Goal: Find specific page/section: Find specific page/section

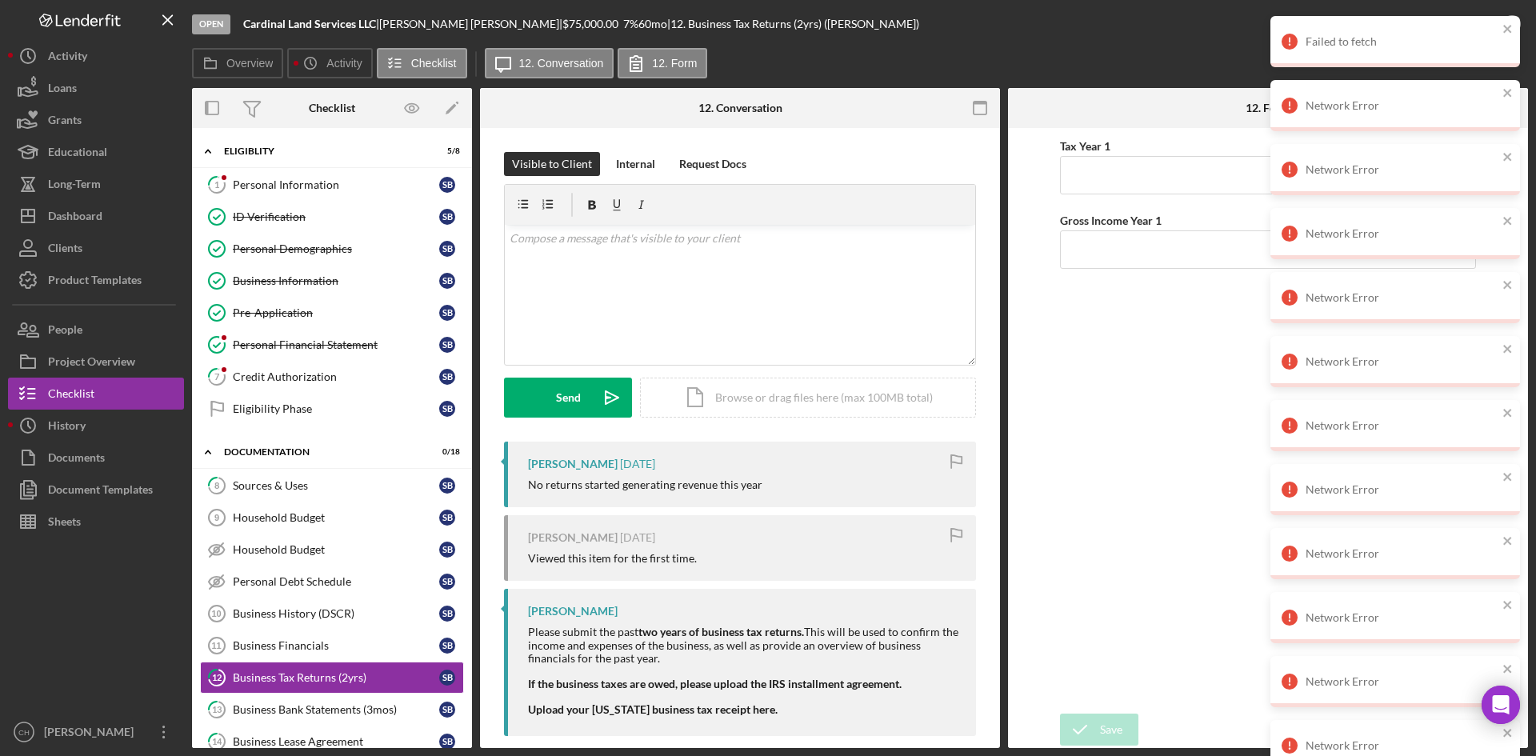
scroll to position [240, 0]
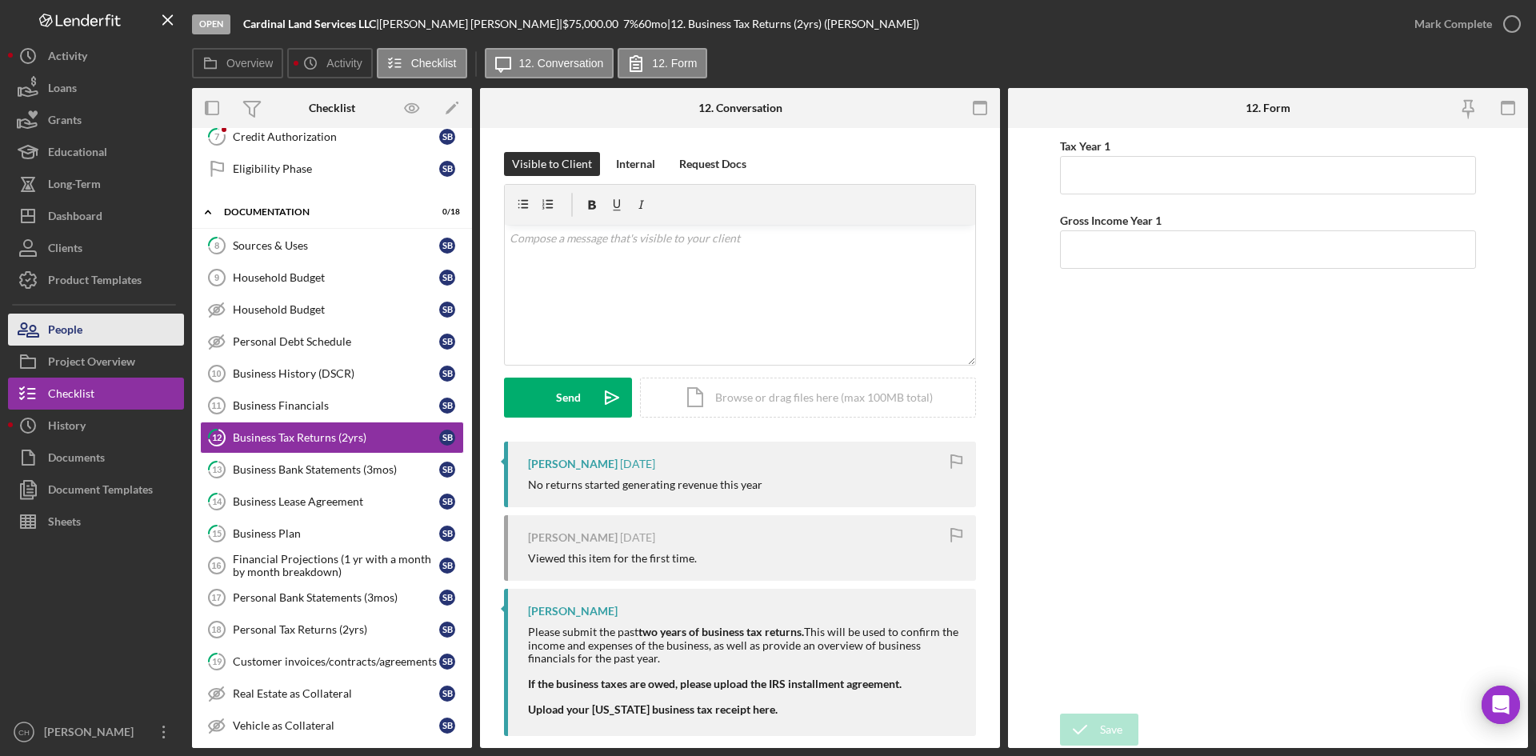
click at [86, 336] on button "People" at bounding box center [96, 330] width 176 height 32
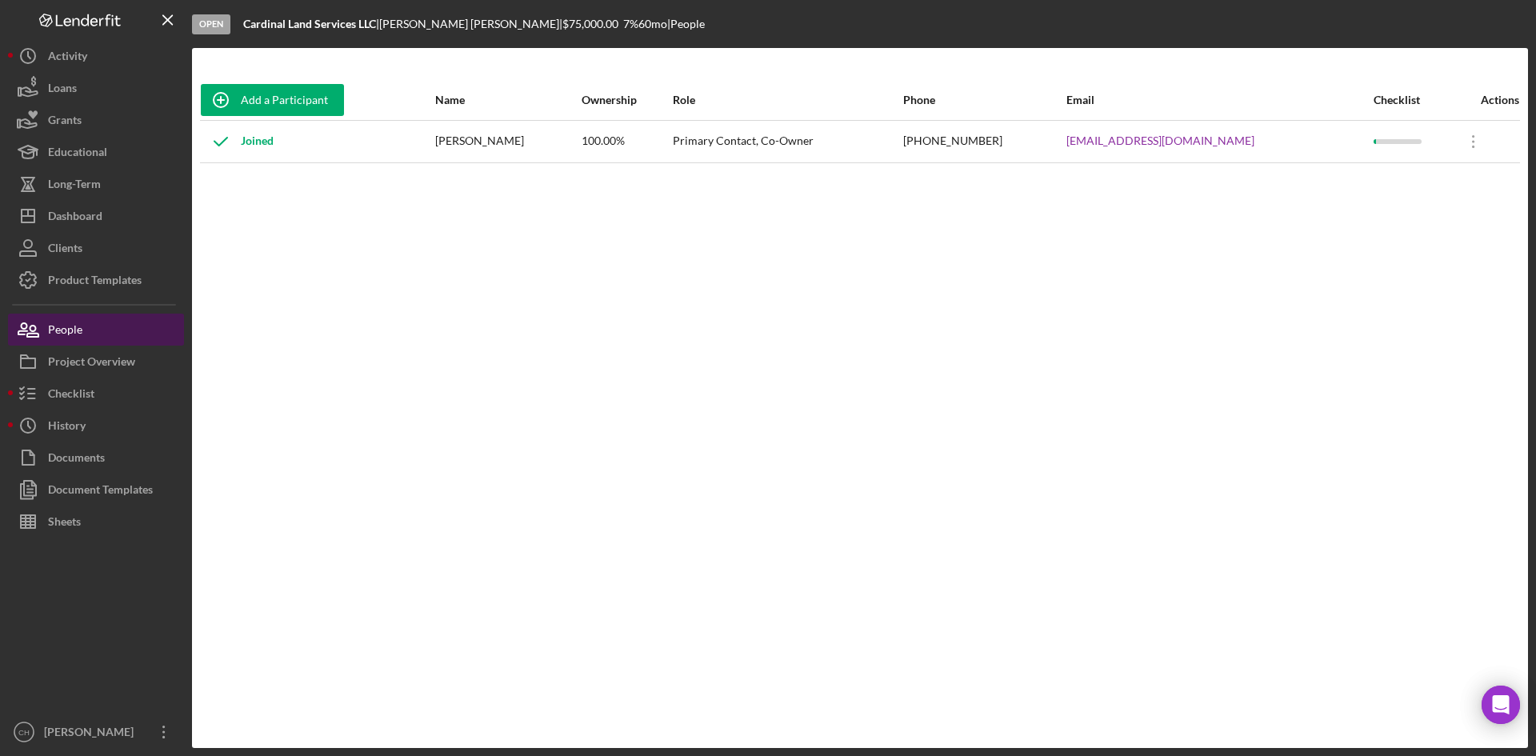
click at [93, 331] on button "People" at bounding box center [96, 330] width 176 height 32
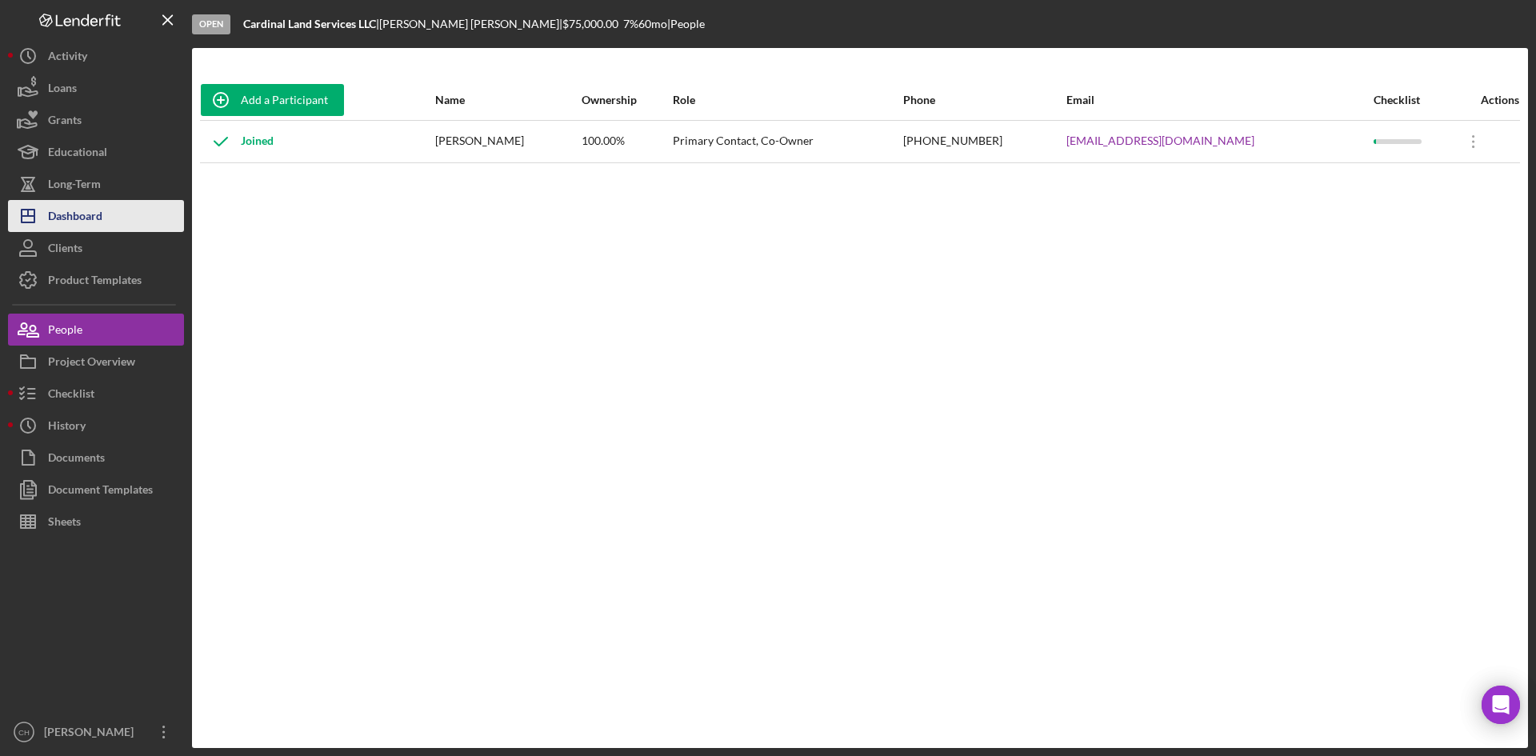
click at [104, 224] on button "Icon/Dashboard Dashboard" at bounding box center [96, 216] width 176 height 32
